Goal: Information Seeking & Learning: Learn about a topic

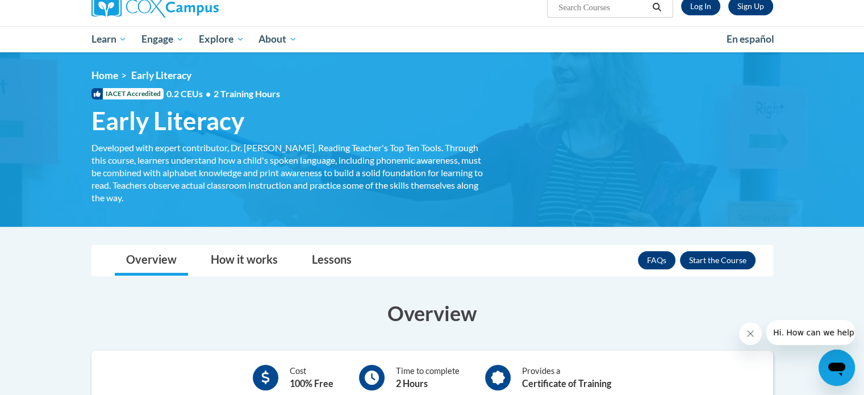
scroll to position [57, 0]
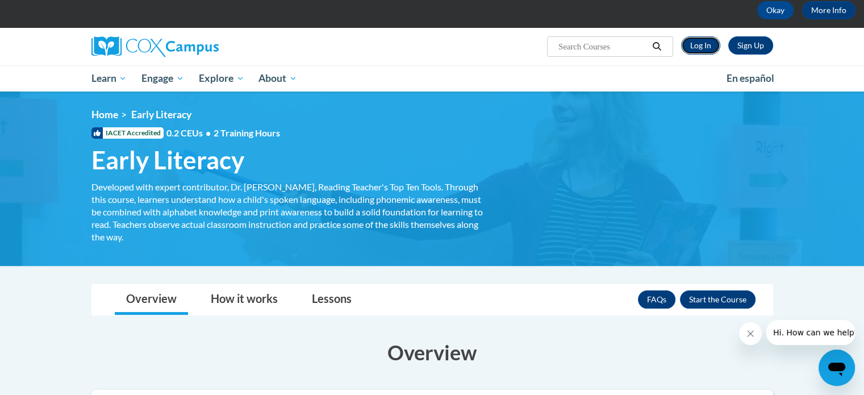
click at [700, 46] on link "Log In" at bounding box center [700, 45] width 39 height 18
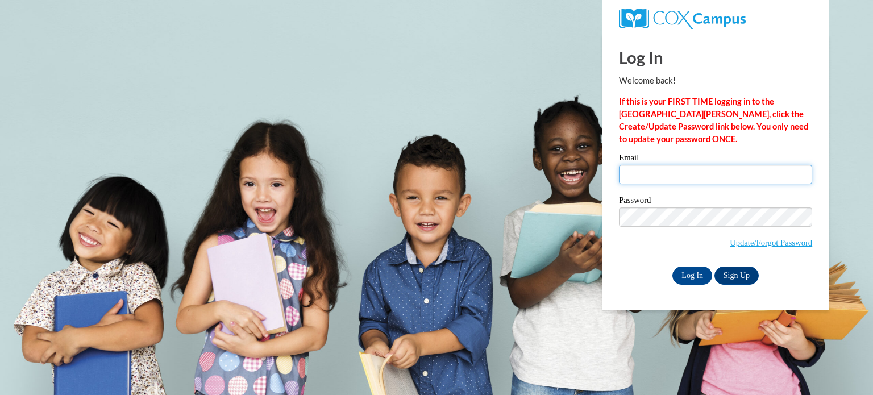
click at [648, 174] on input "Email" at bounding box center [715, 174] width 193 height 19
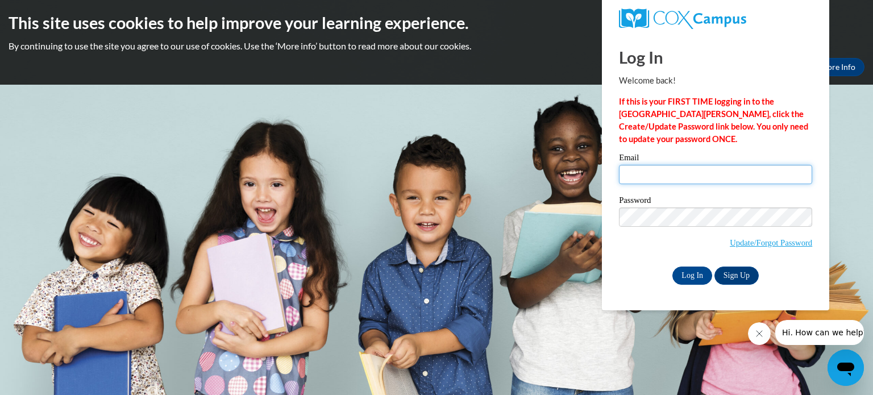
click at [643, 178] on input "Email" at bounding box center [715, 174] width 193 height 19
type input "mullerbrian014@gmail.com"
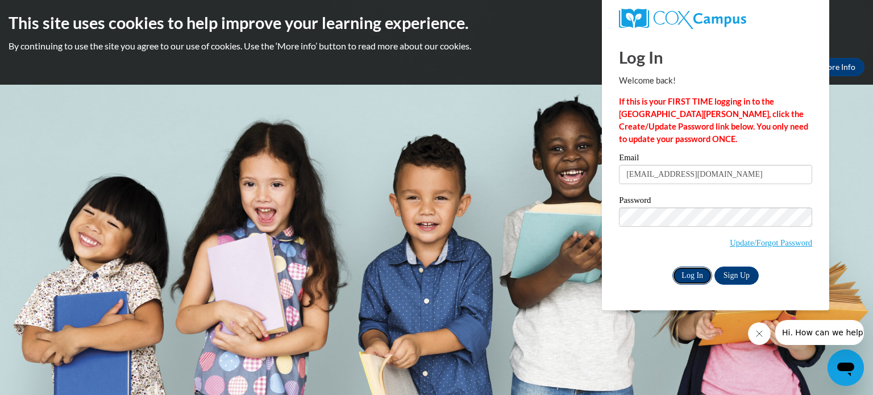
click at [694, 276] on input "Log In" at bounding box center [692, 276] width 40 height 18
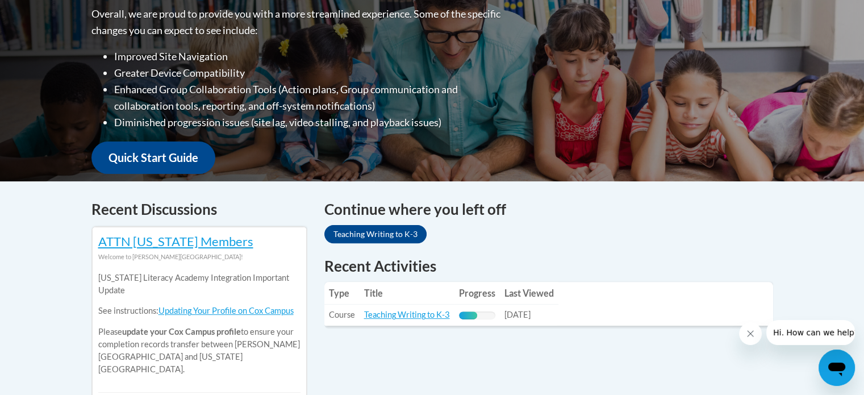
scroll to position [455, 0]
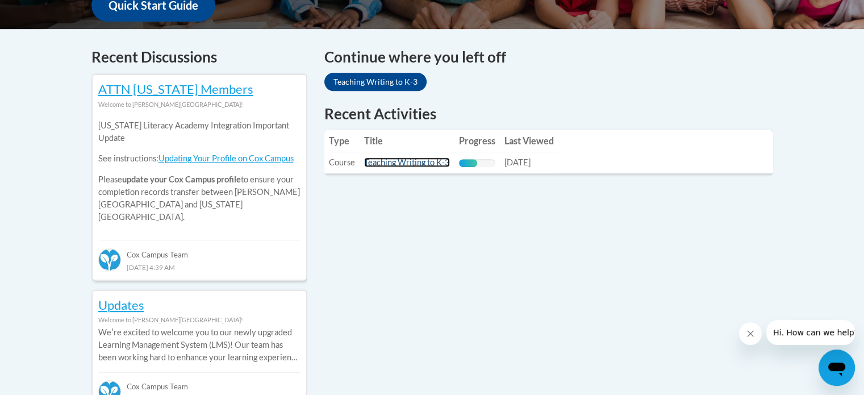
click at [430, 165] on link "Teaching Writing to K-3" at bounding box center [407, 162] width 86 height 10
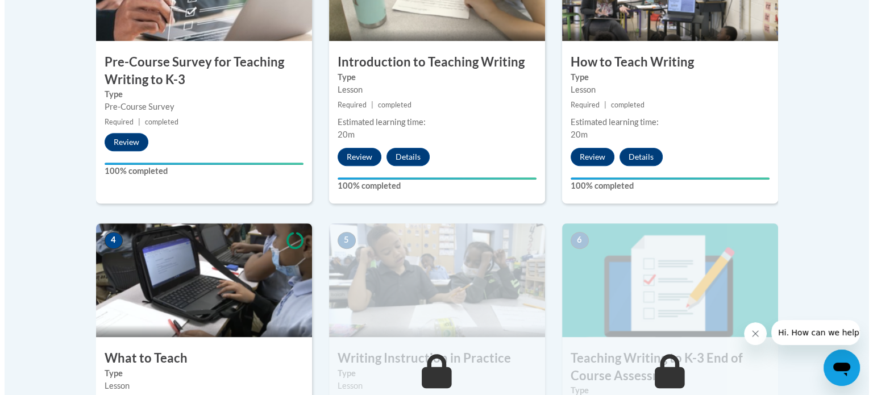
scroll to position [568, 0]
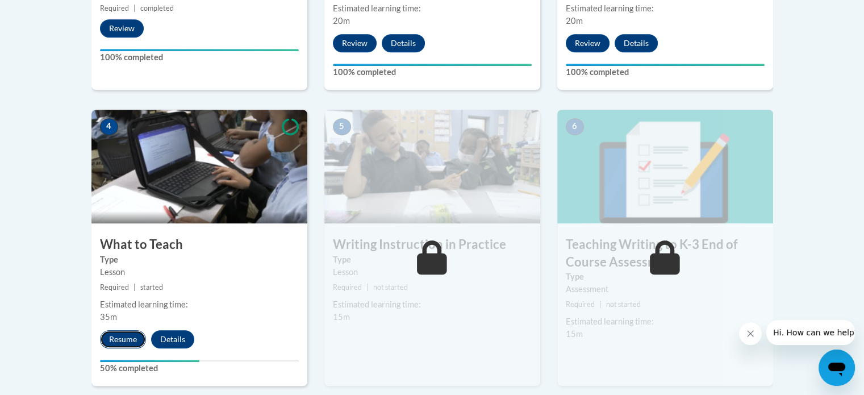
click at [123, 340] on button "Resume" at bounding box center [123, 339] width 46 height 18
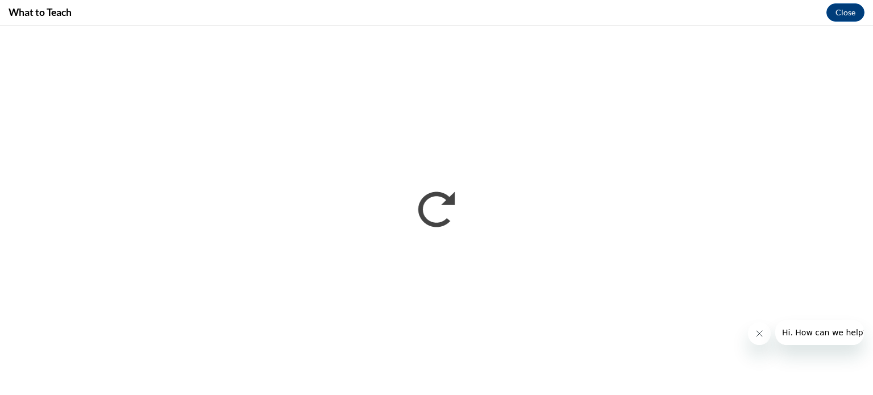
scroll to position [0, 0]
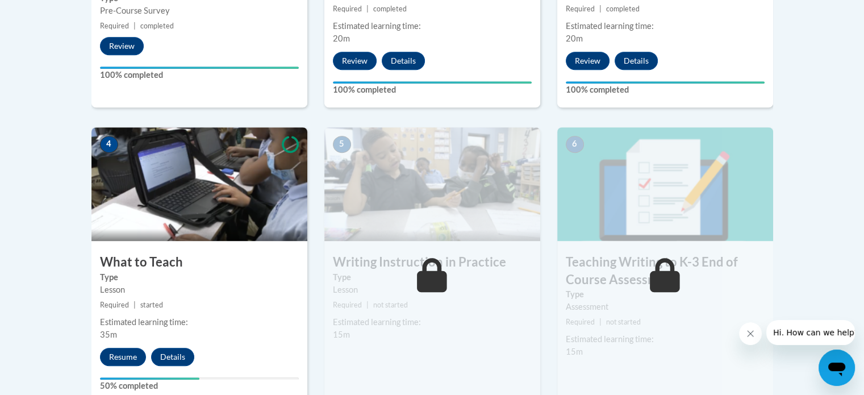
scroll to position [625, 0]
